Goal: Information Seeking & Learning: Compare options

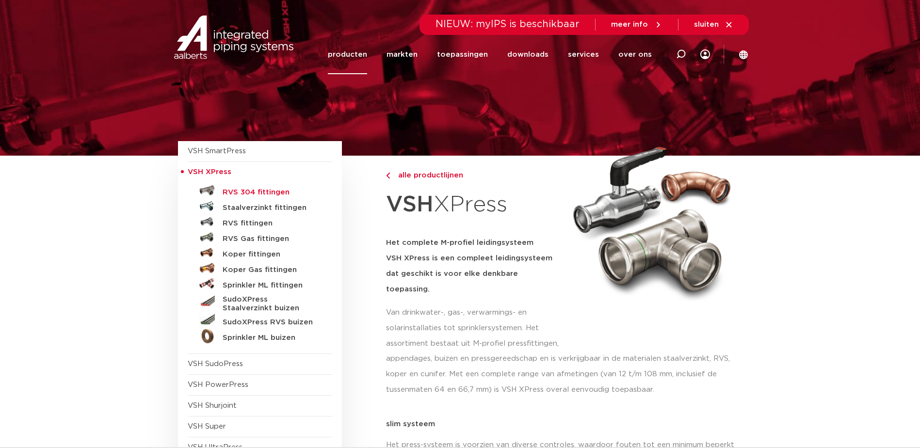
click at [234, 191] on h5 "RVS 304 fittingen" at bounding box center [271, 192] width 96 height 9
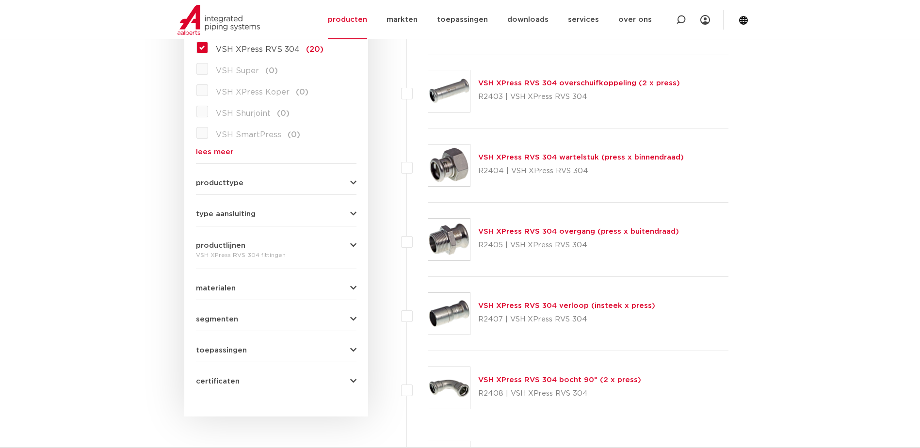
scroll to position [291, 0]
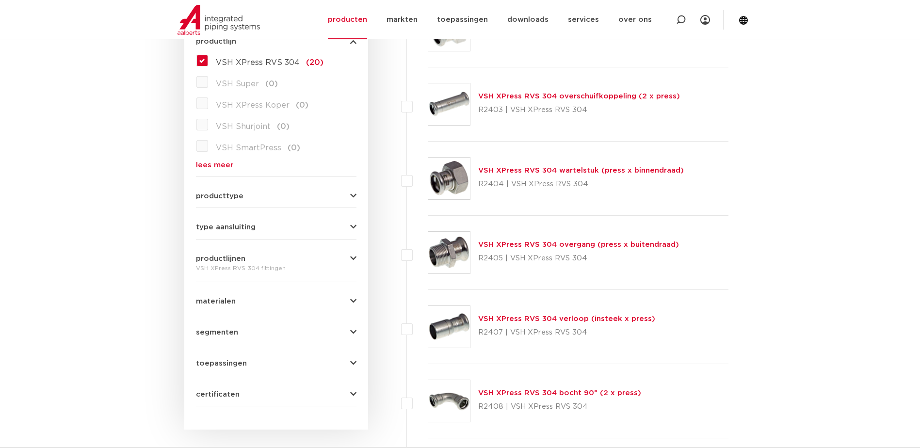
click at [358, 224] on div "wis alles filter producten zoek op naam of productnummer alle categorieën [GEOG…" at bounding box center [276, 163] width 184 height 534
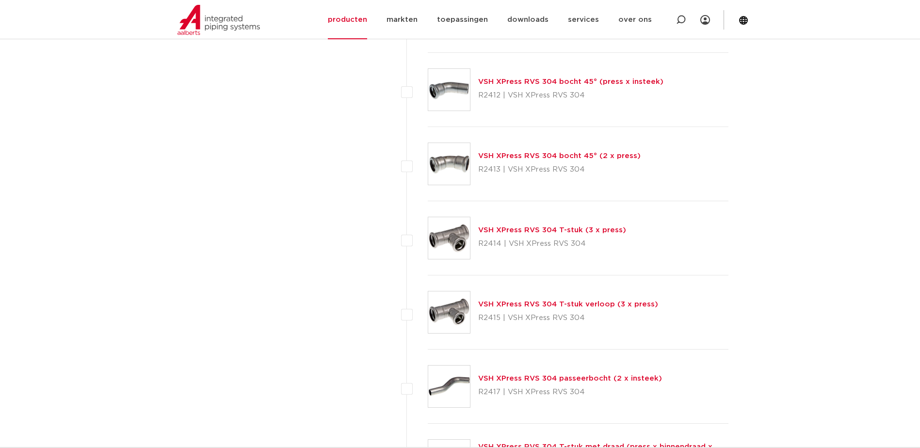
scroll to position [825, 0]
click at [524, 301] on link "VSH XPress RVS 304 T-stuk verloop (3 x press)" at bounding box center [568, 304] width 180 height 7
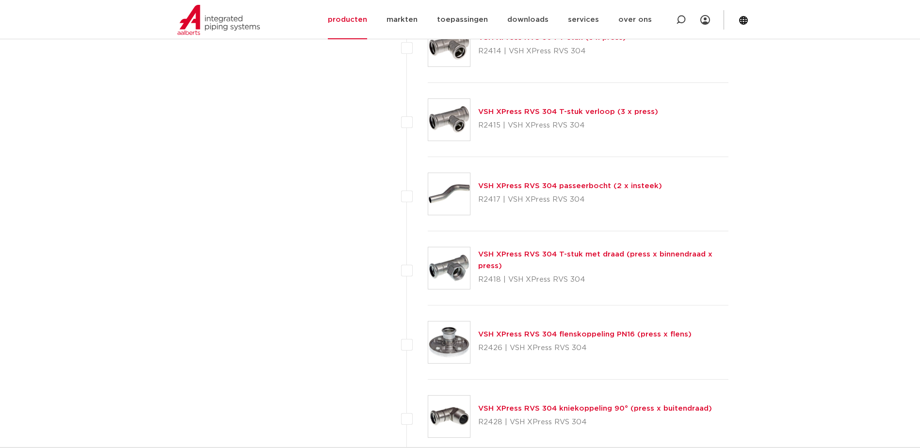
scroll to position [1019, 0]
click at [543, 251] on link "VSH XPress RVS 304 T-stuk met draad (press x binnendraad x press)" at bounding box center [595, 259] width 234 height 19
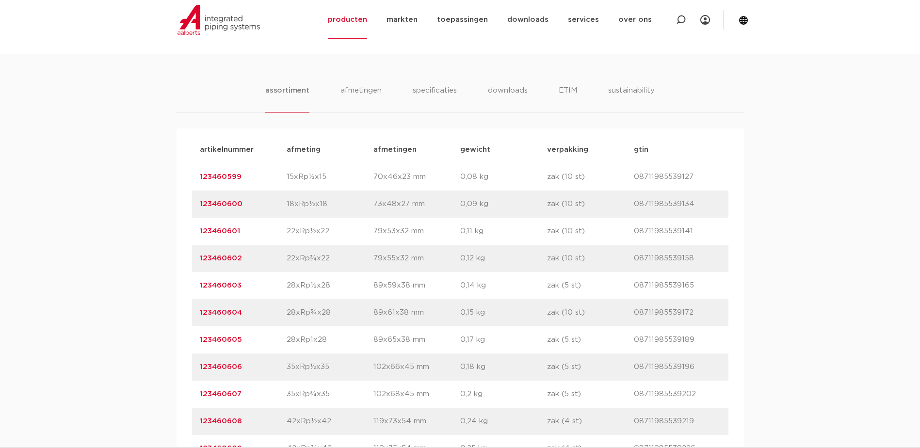
scroll to position [582, 0]
click at [212, 285] on link "123460603" at bounding box center [221, 285] width 42 height 7
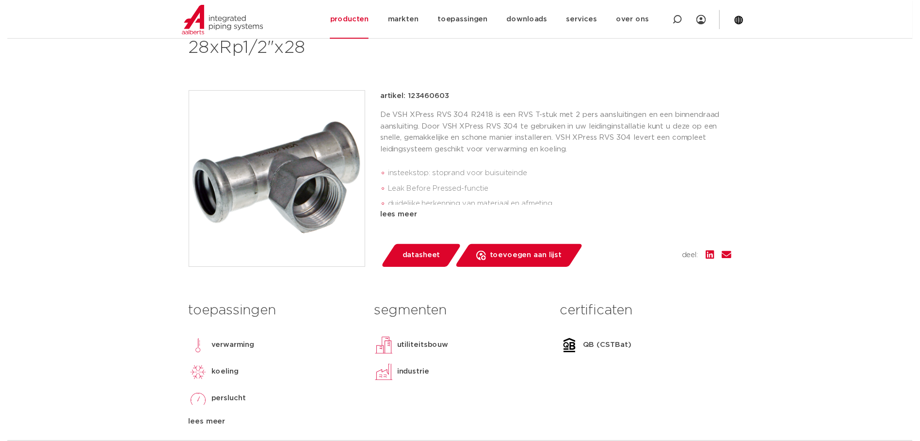
scroll to position [194, 0]
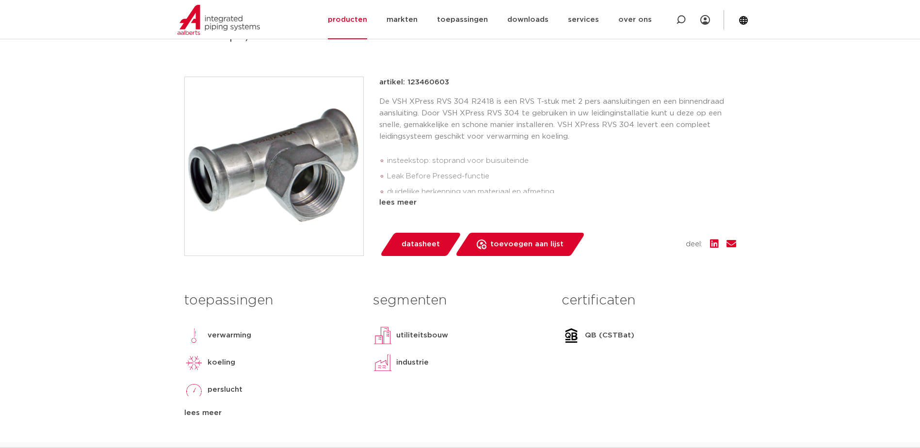
click at [414, 245] on span "datasheet" at bounding box center [421, 245] width 38 height 16
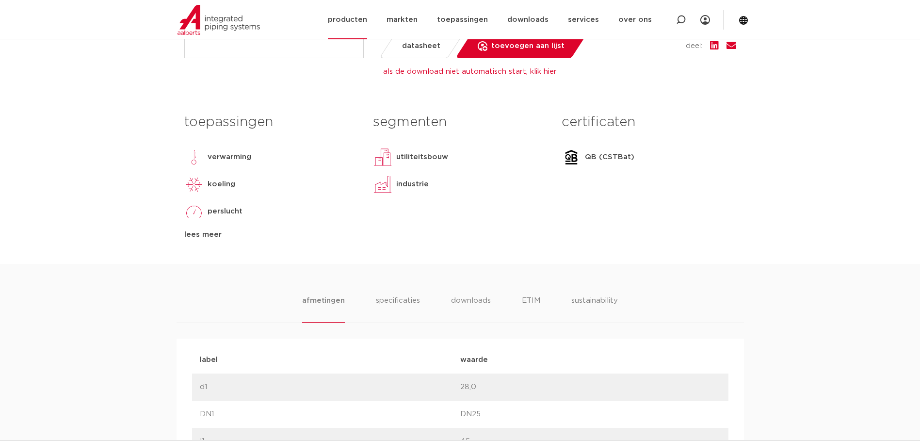
scroll to position [388, 0]
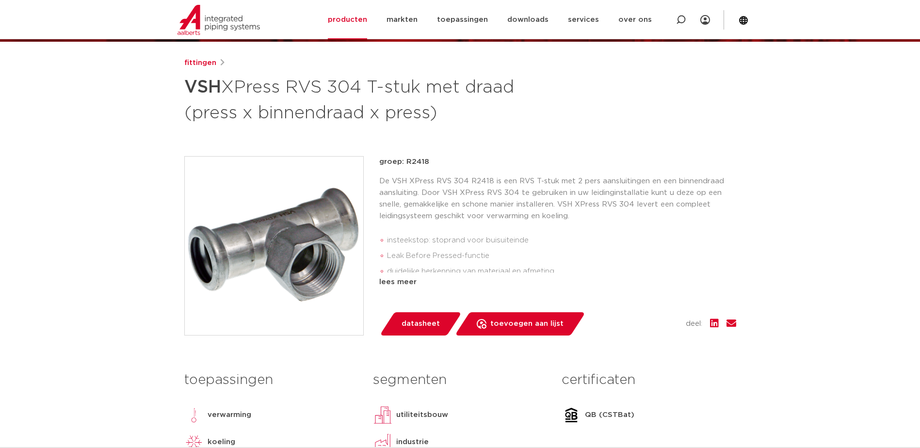
scroll to position [49, 0]
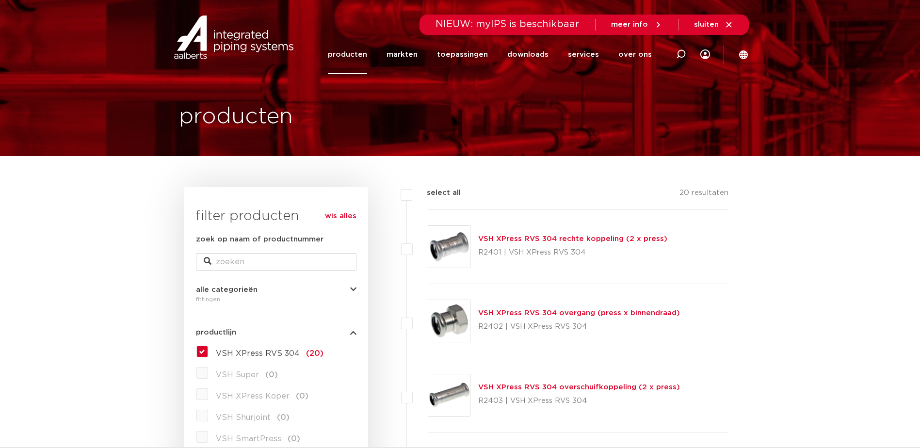
click at [412, 195] on label "select all" at bounding box center [436, 193] width 49 height 12
click at [427, 194] on input "select all" at bounding box center [430, 190] width 6 height 6
checkbox input "true"
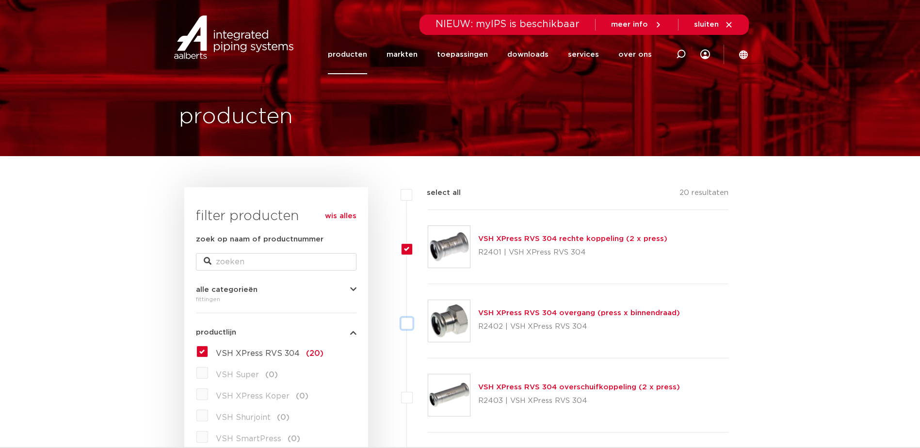
checkbox input "true"
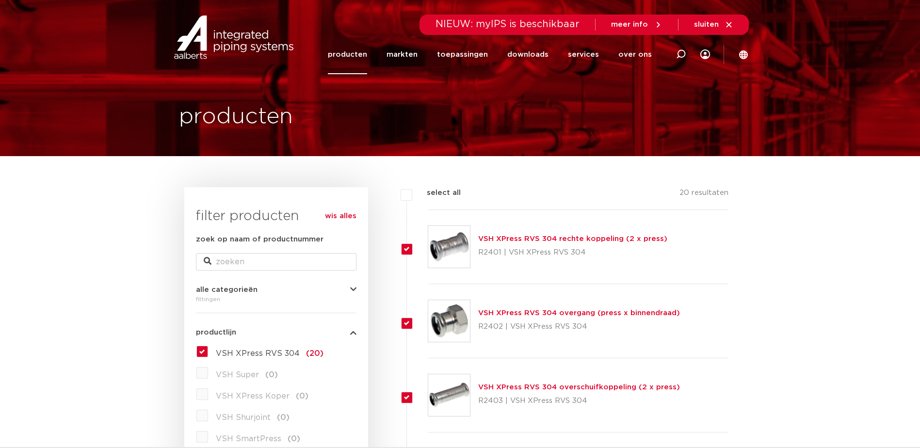
checkbox input "true"
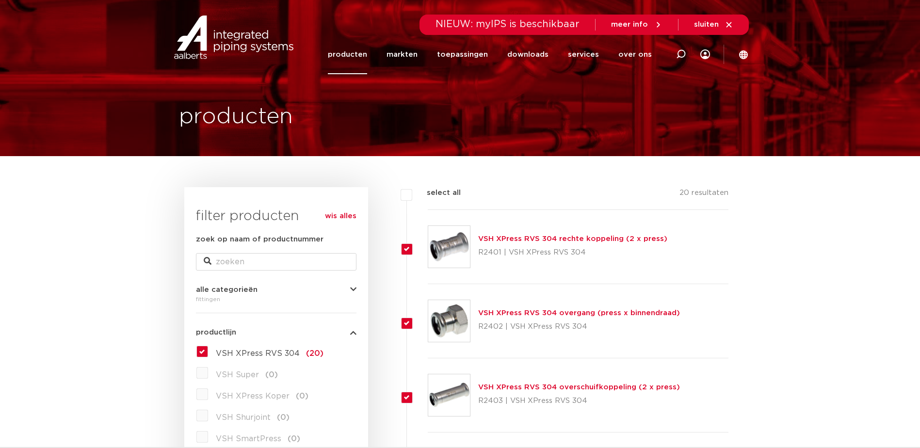
checkbox input "true"
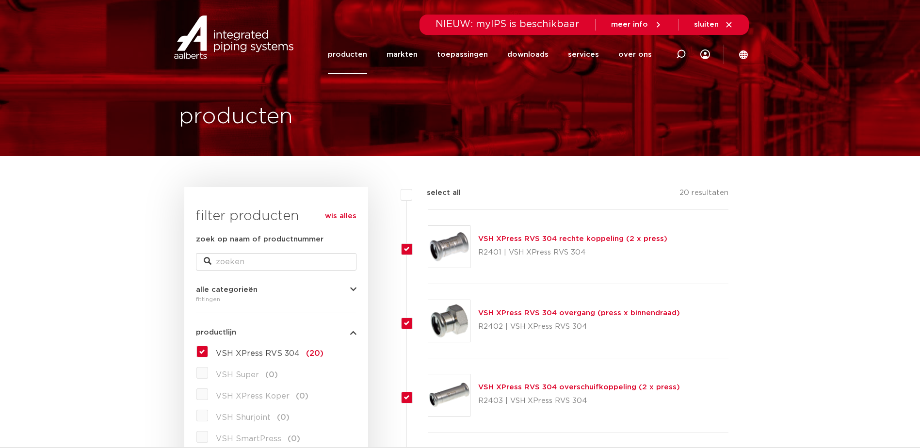
checkbox input "true"
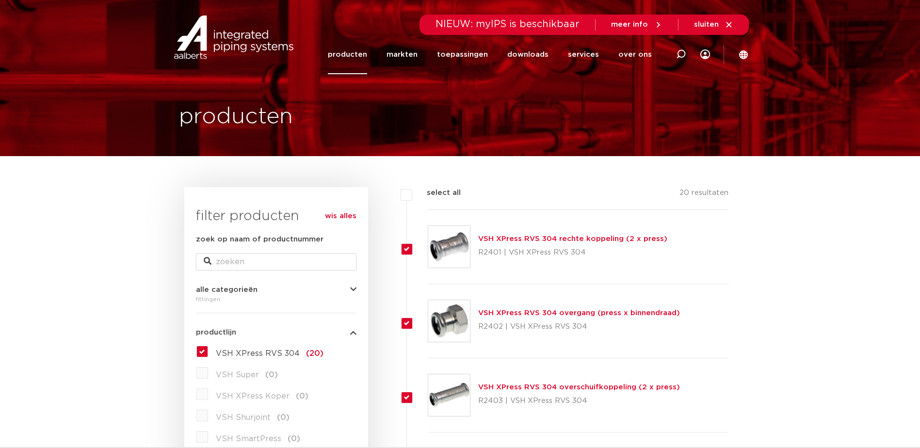
checkbox input "true"
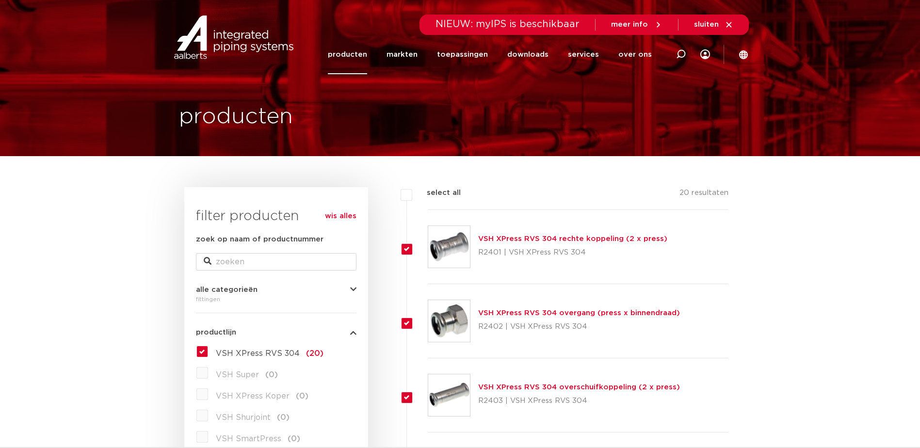
checkbox input "true"
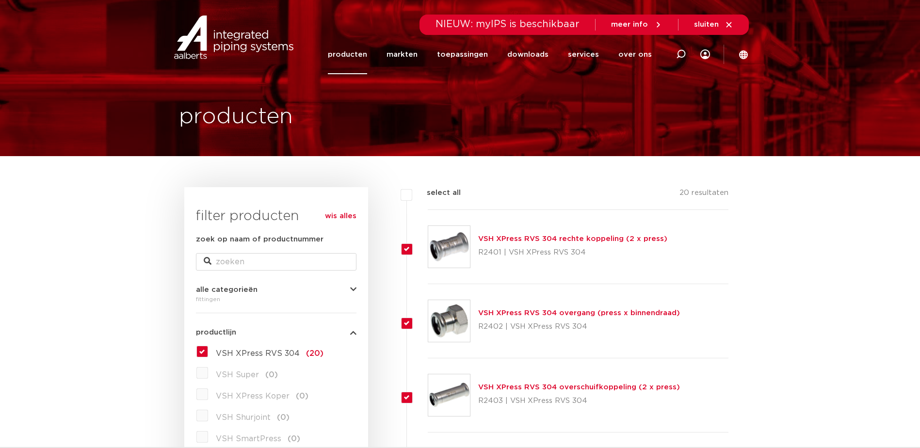
checkbox input "true"
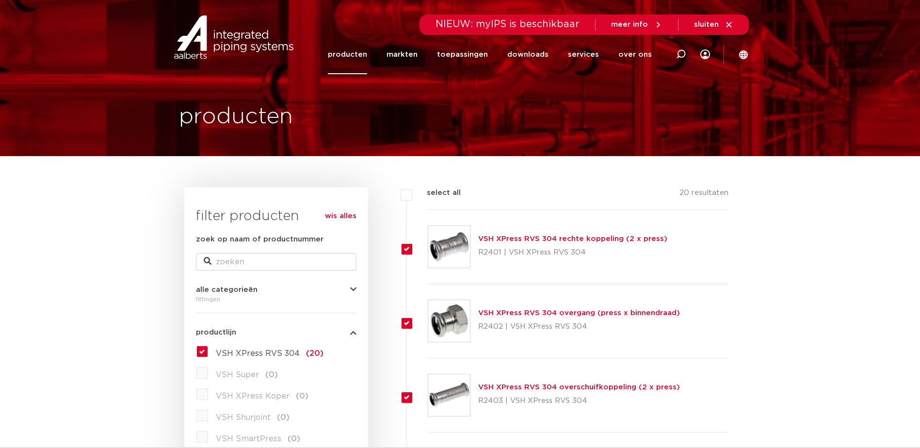
checkbox input "true"
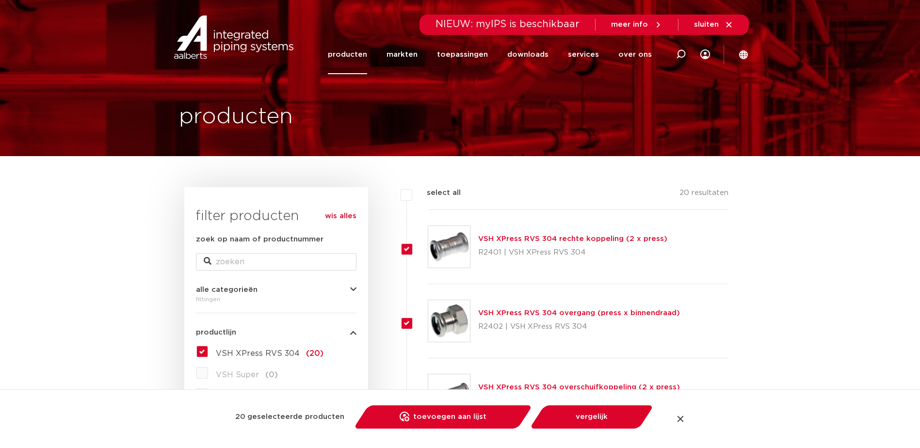
click at [412, 196] on label "select all" at bounding box center [436, 193] width 49 height 12
click at [427, 194] on input "select all" at bounding box center [430, 190] width 6 height 6
checkbox input "false"
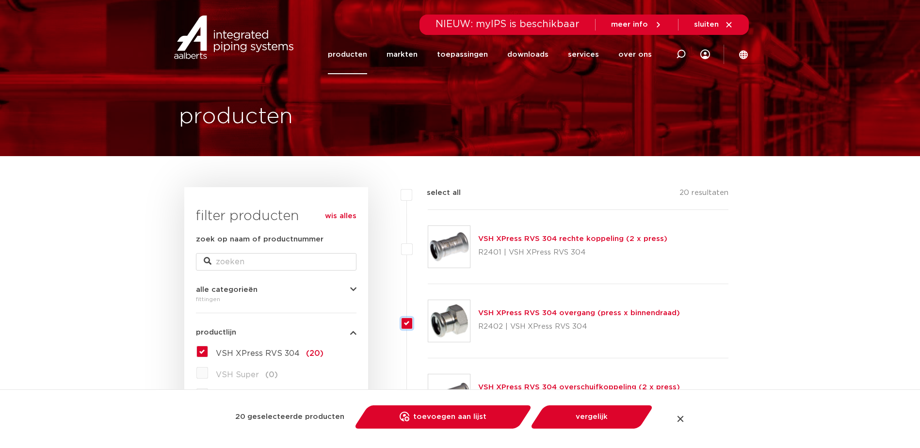
checkbox input "false"
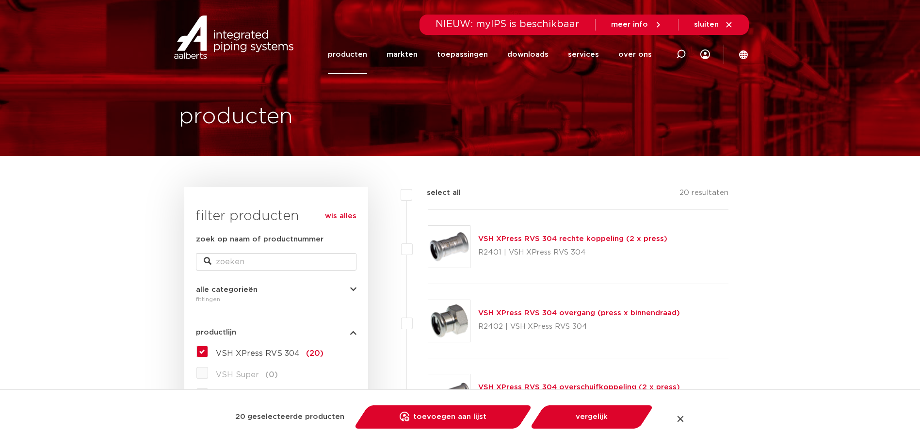
checkbox input "false"
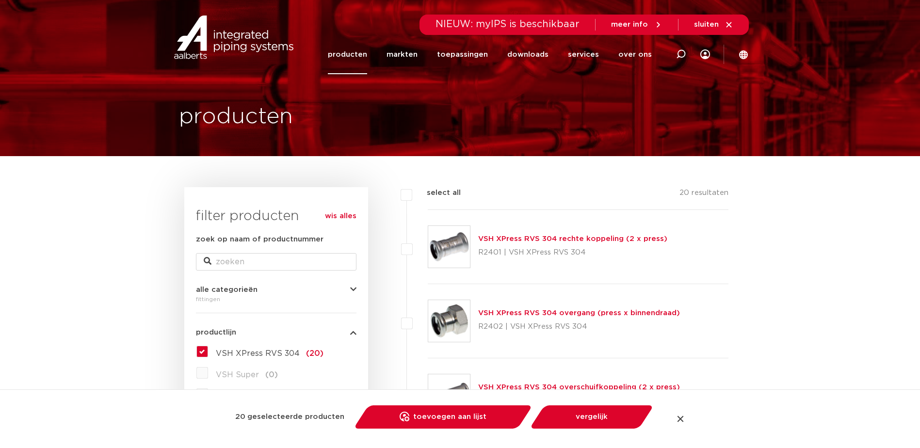
checkbox input "false"
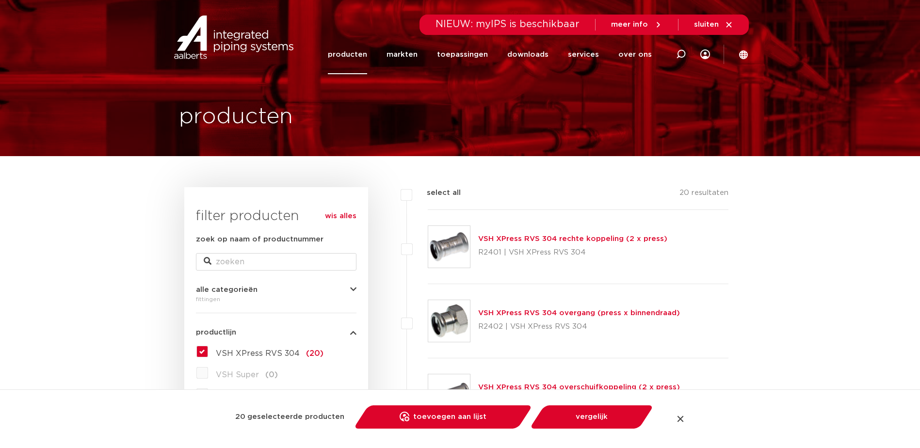
checkbox input "false"
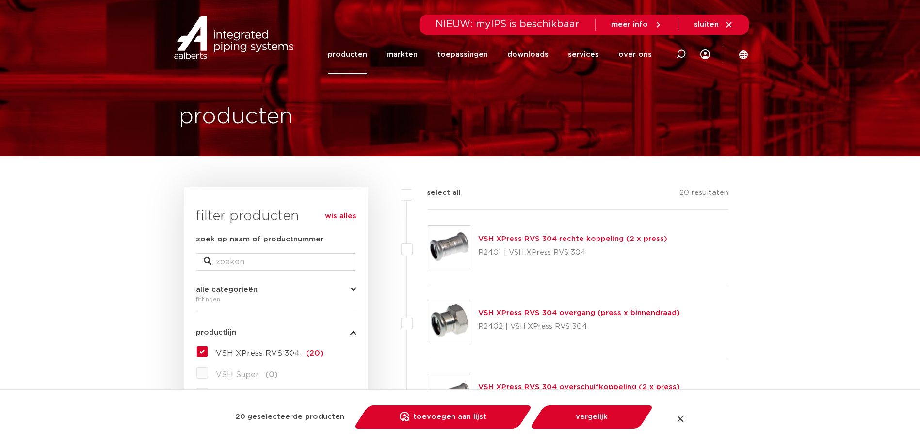
checkbox input "false"
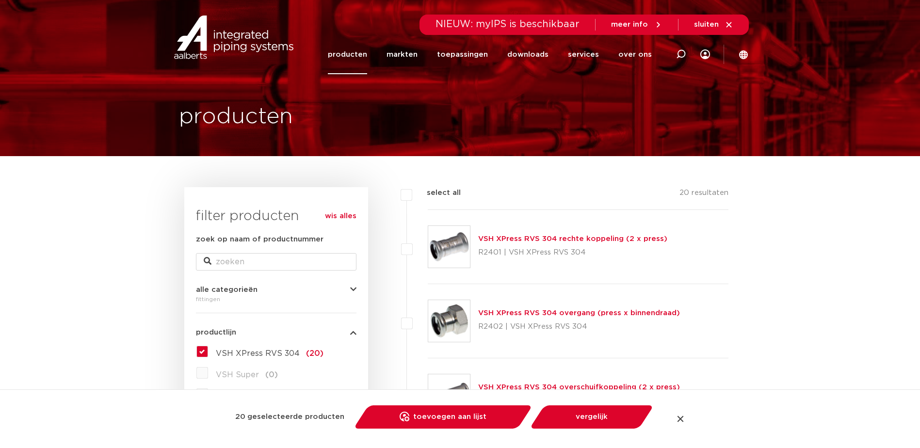
checkbox input "false"
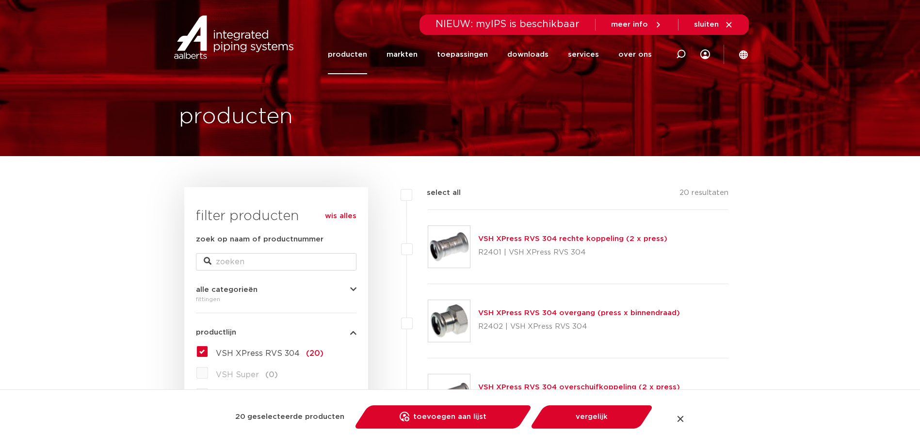
checkbox input "false"
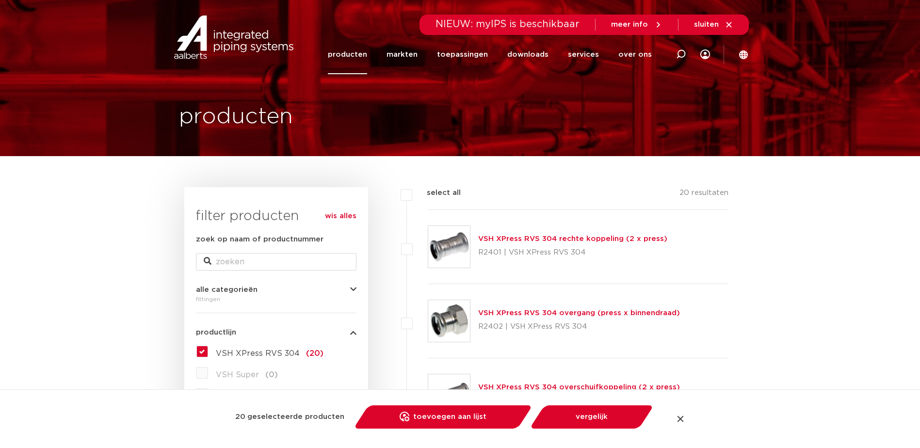
checkbox input "false"
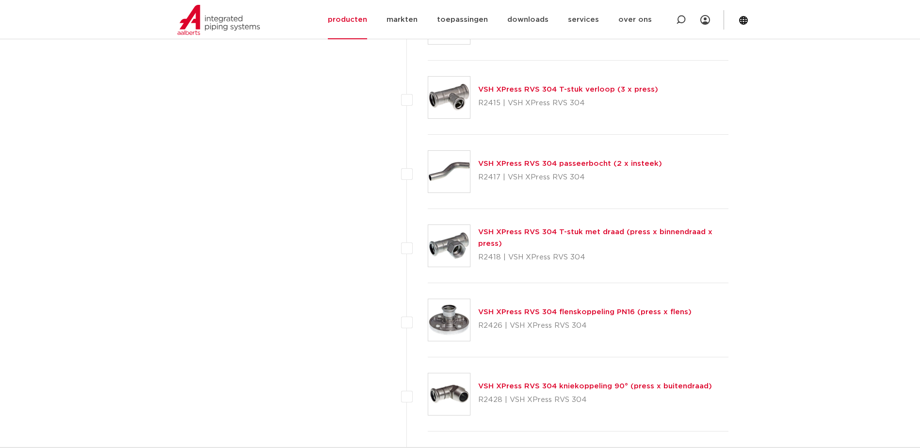
scroll to position [1043, 0]
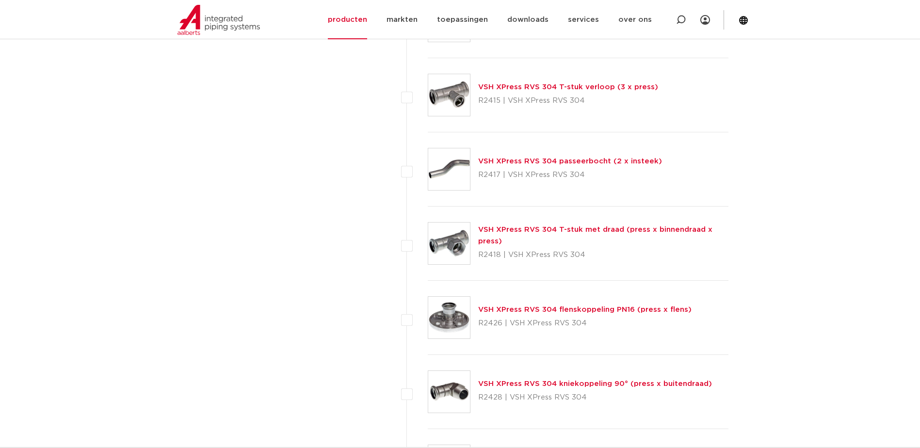
click at [428, 238] on label at bounding box center [428, 238] width 0 height 0
checkbox input "true"
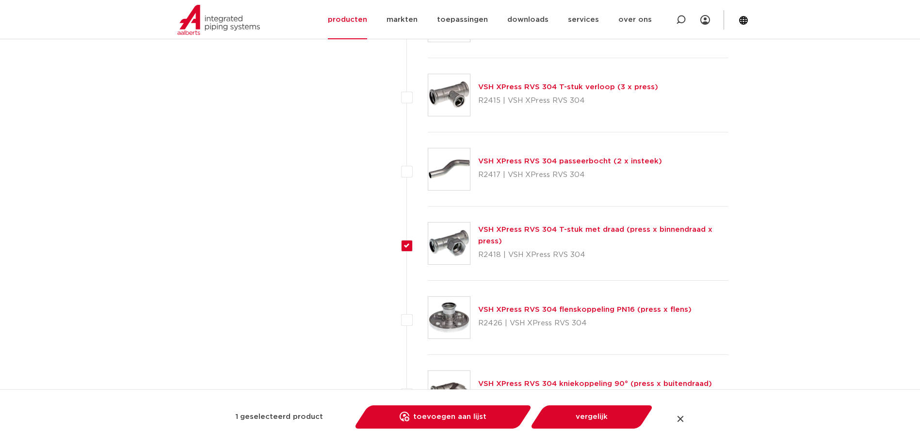
click at [501, 230] on link "VSH XPress RVS 304 T-stuk met draad (press x binnendraad x press)" at bounding box center [595, 235] width 234 height 19
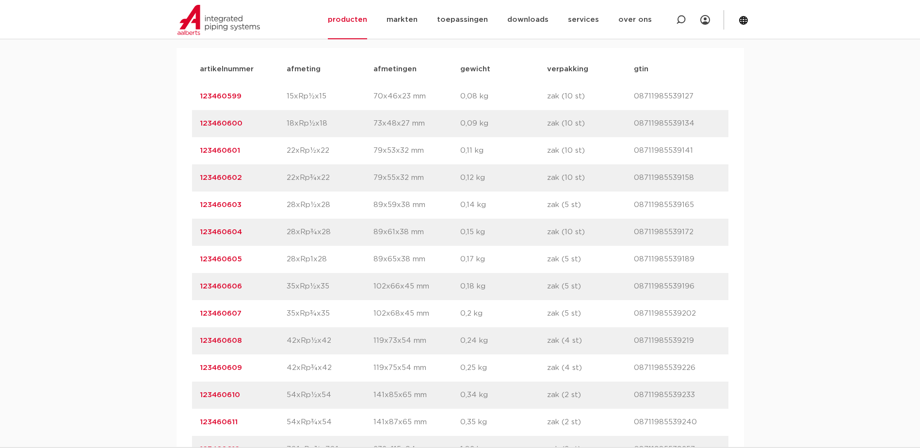
scroll to position [679, 0]
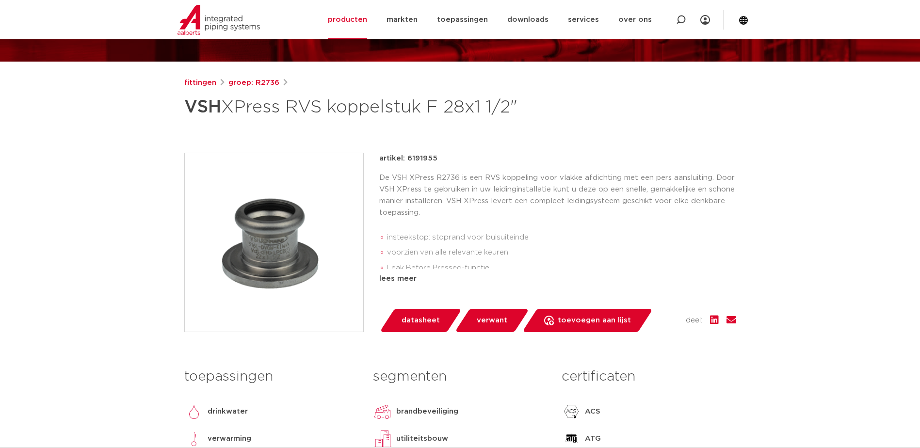
scroll to position [35, 0]
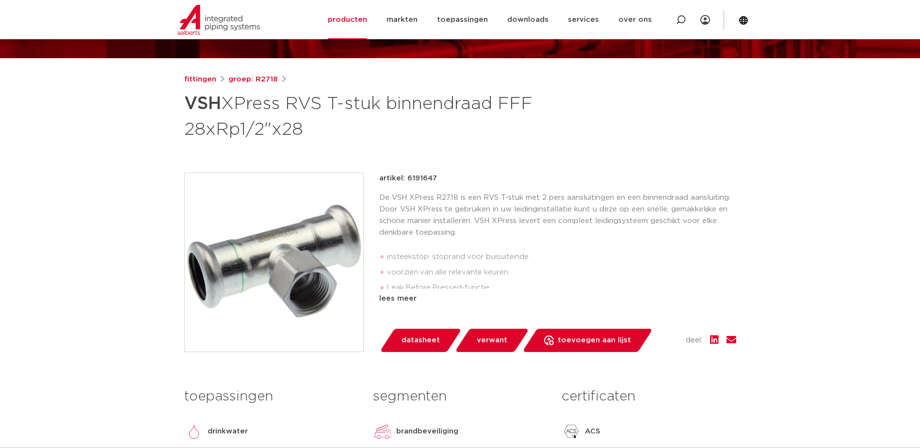
scroll to position [97, 0]
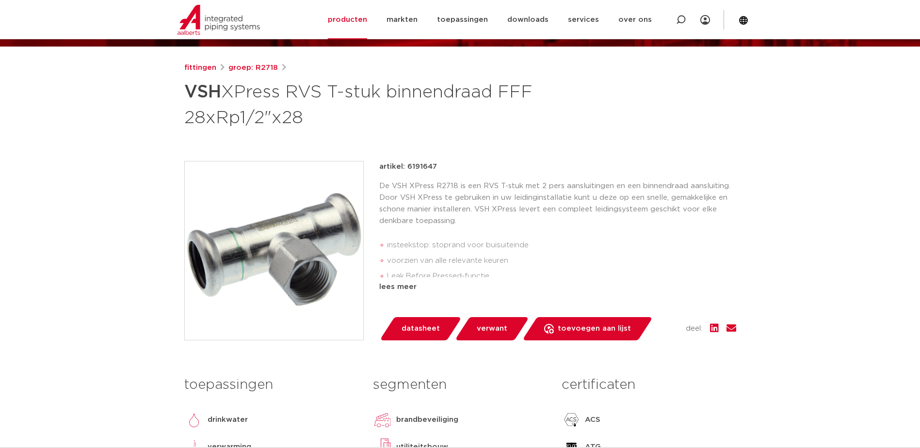
scroll to position [49, 0]
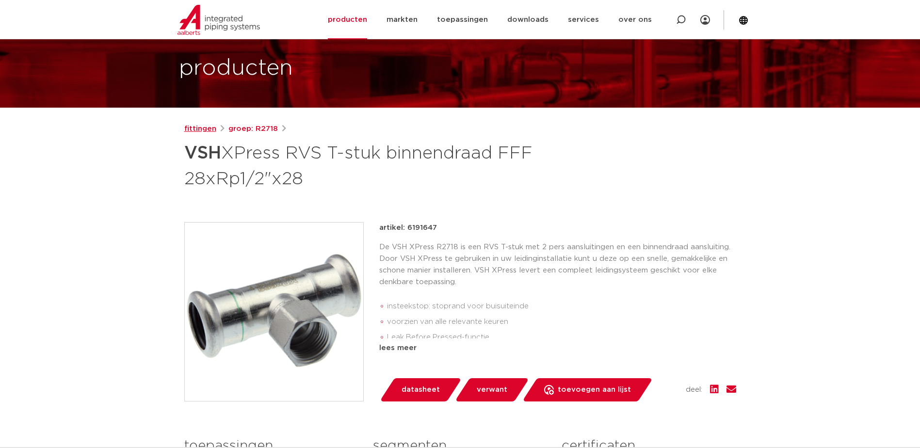
click at [191, 128] on link "fittingen" at bounding box center [200, 129] width 32 height 12
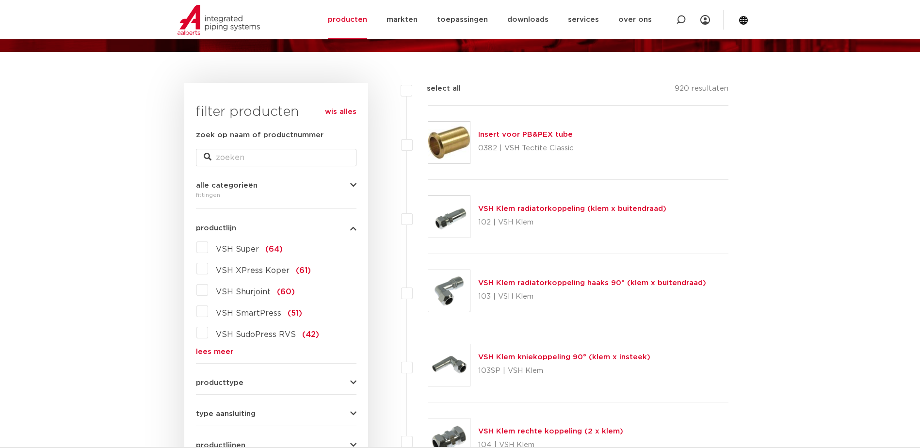
scroll to position [243, 0]
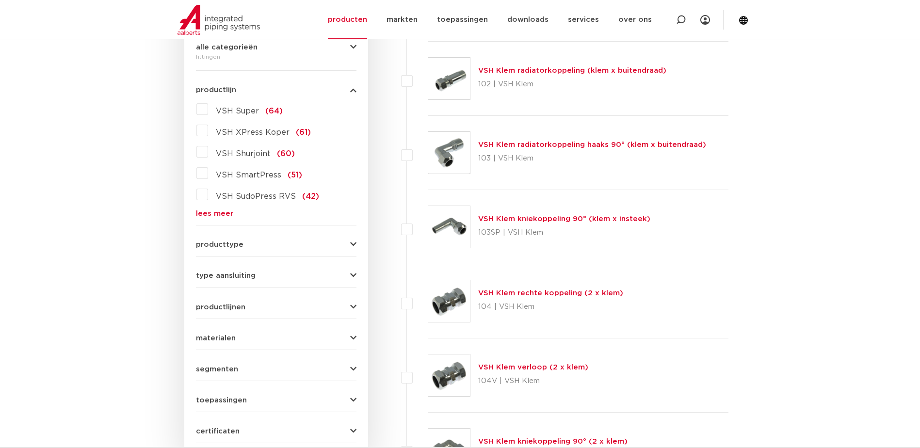
click at [340, 244] on button "producttype" at bounding box center [276, 244] width 161 height 7
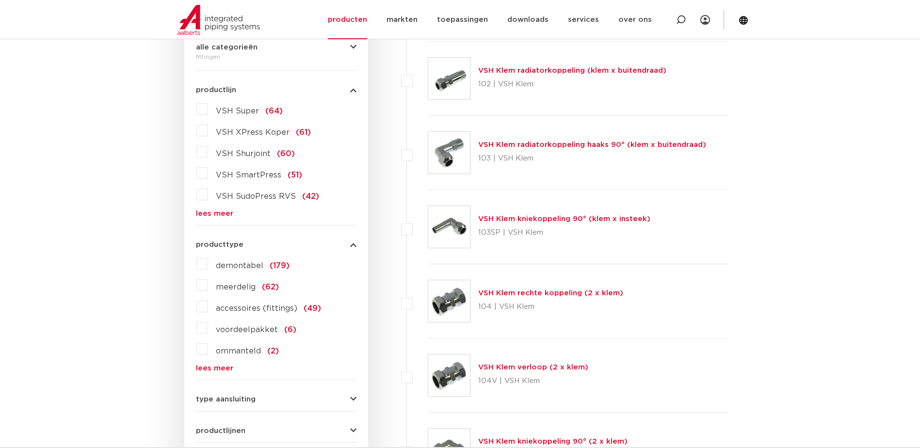
click at [340, 244] on button "producttype" at bounding box center [276, 244] width 161 height 7
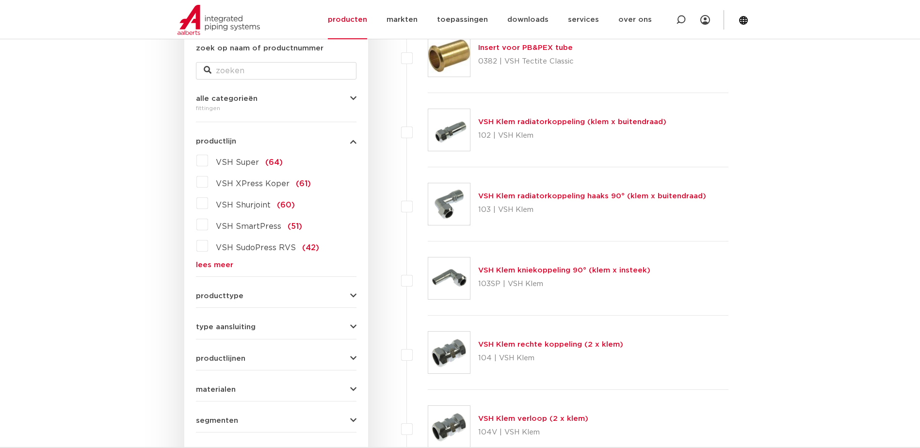
scroll to position [97, 0]
